Goal: Transaction & Acquisition: Purchase product/service

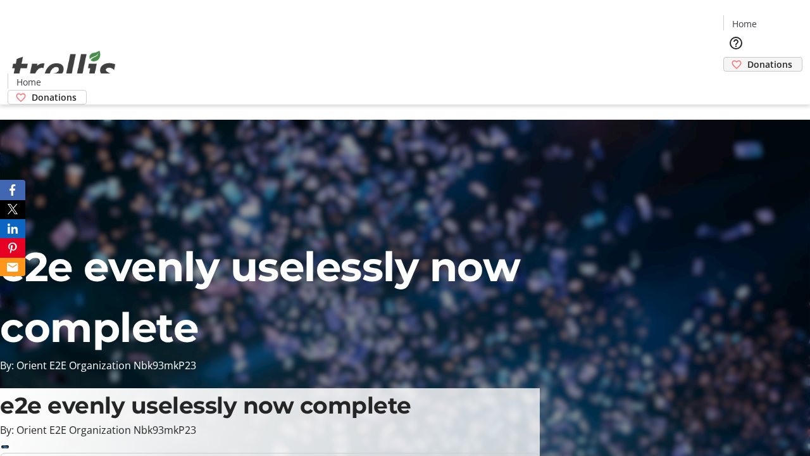
click at [747, 58] on span "Donations" at bounding box center [769, 64] width 45 height 13
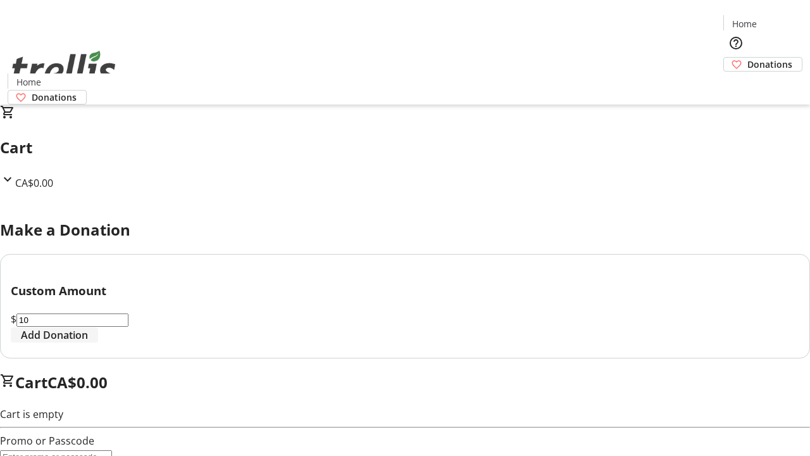
click at [88, 342] on span "Add Donation" at bounding box center [54, 334] width 67 height 15
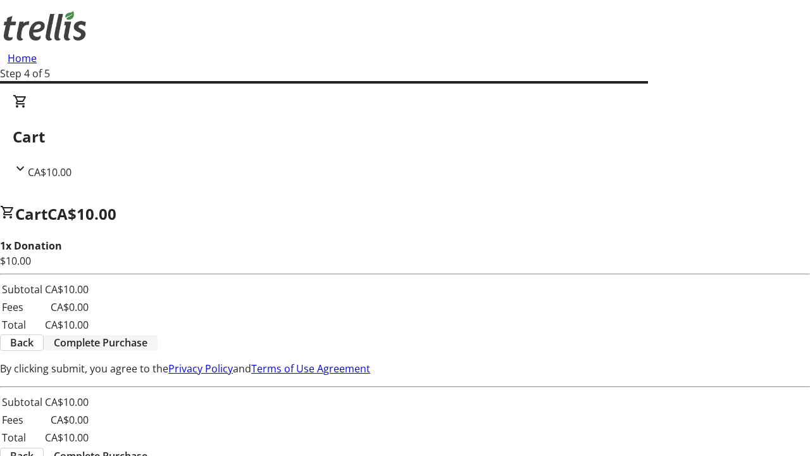
click at [147, 335] on span "Complete Purchase" at bounding box center [101, 342] width 94 height 15
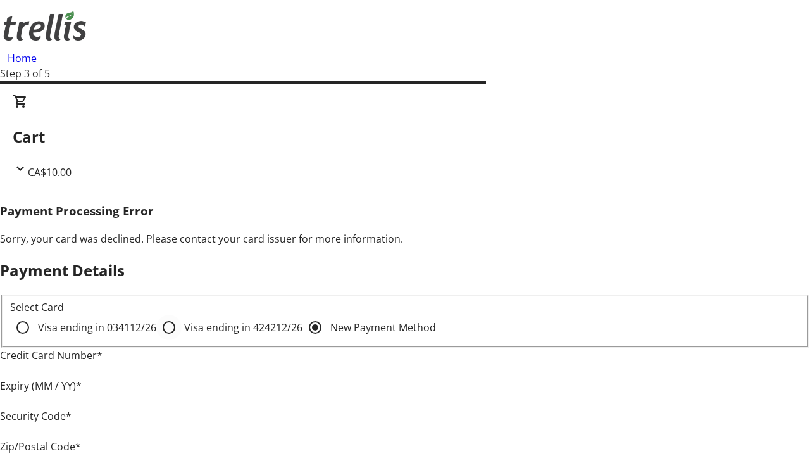
click at [156, 338] on input "Visa ending in 4242 12/26" at bounding box center [168, 327] width 25 height 25
radio input "true"
